Goal: Use online tool/utility: Utilize a website feature to perform a specific function

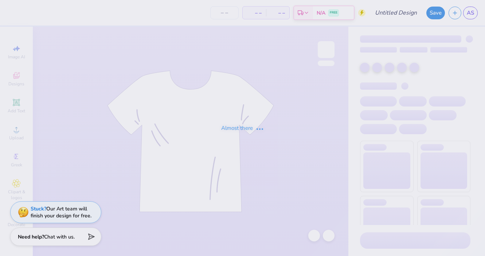
type input "ZTA x KA Date Party"
type input "24"
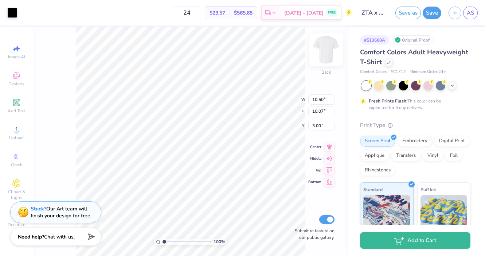
click at [327, 49] on img at bounding box center [326, 49] width 29 height 29
click at [334, 47] on img at bounding box center [326, 49] width 29 height 29
click at [331, 53] on img at bounding box center [326, 49] width 29 height 29
type input "12.44"
type input "11.92"
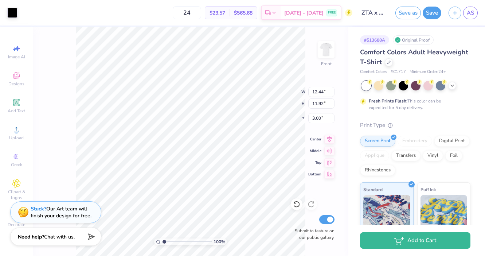
type input "4.72"
type input "14.32"
type input "13.73"
type input "2.91"
type input "14.53"
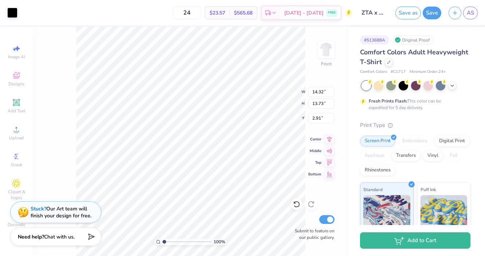
type input "13.93"
type input "2.72"
click at [298, 204] on icon at bounding box center [296, 204] width 7 height 7
type input "13.37"
type input "12.82"
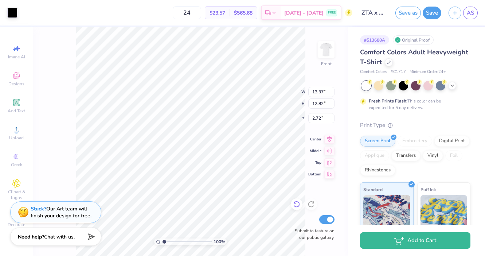
type input "3.00"
drag, startPoint x: 164, startPoint y: 241, endPoint x: 170, endPoint y: 239, distance: 6.7
click at [171, 239] on input "range" at bounding box center [187, 242] width 49 height 7
type input "1.63"
click at [167, 242] on input "range" at bounding box center [187, 242] width 49 height 7
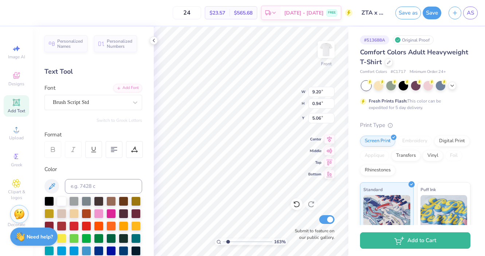
scroll to position [0, 2]
type textarea "Date Party"
drag, startPoint x: 228, startPoint y: 241, endPoint x: 223, endPoint y: 241, distance: 4.7
type input "1"
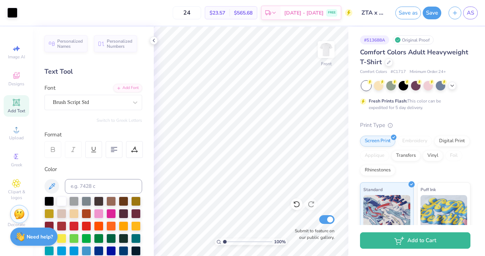
click at [223, 241] on input "range" at bounding box center [247, 242] width 49 height 7
click at [122, 202] on div at bounding box center [123, 200] width 9 height 9
click at [120, 201] on div at bounding box center [123, 200] width 9 height 9
click at [47, 201] on div at bounding box center [49, 200] width 9 height 9
click at [321, 55] on img at bounding box center [326, 49] width 29 height 29
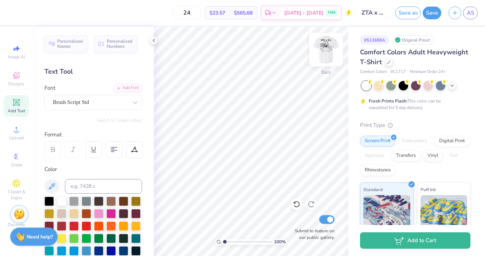
click at [324, 45] on img at bounding box center [326, 49] width 29 height 29
click at [471, 16] on span "AS" at bounding box center [470, 13] width 7 height 8
